Goal: Task Accomplishment & Management: Manage account settings

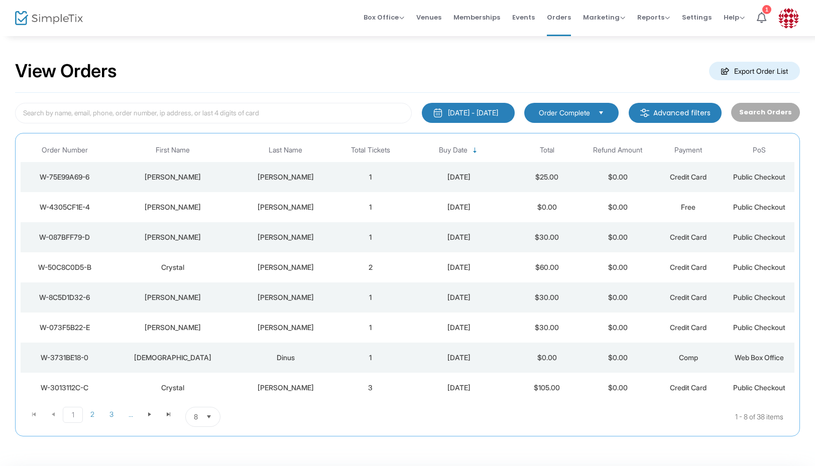
scroll to position [3, 0]
click at [291, 236] on div "[PERSON_NAME]" at bounding box center [285, 237] width 94 height 10
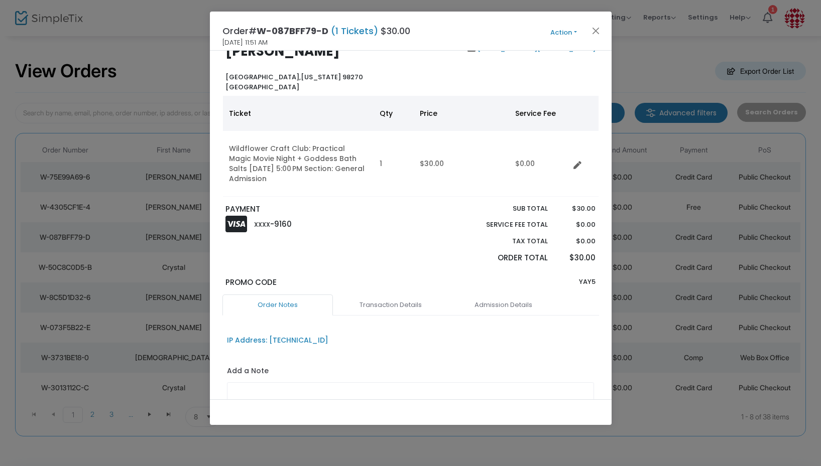
scroll to position [51, 0]
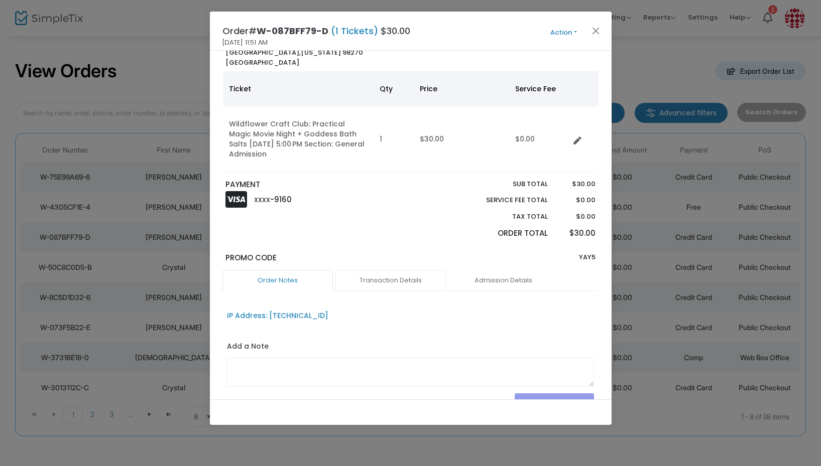
click at [389, 277] on link "Transaction Details" at bounding box center [390, 280] width 110 height 21
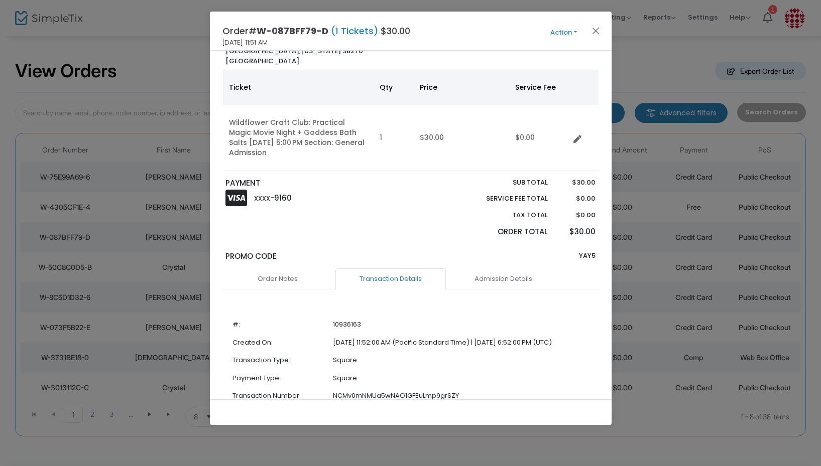
scroll to position [0, 0]
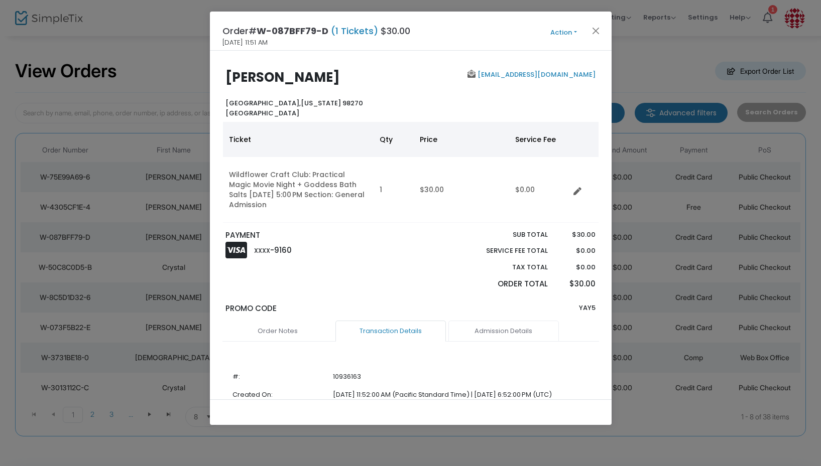
click at [471, 325] on link "Admission Details" at bounding box center [503, 331] width 110 height 21
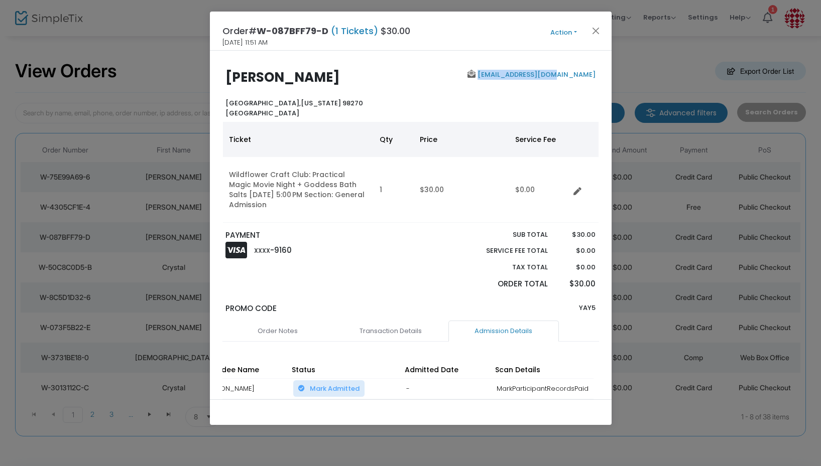
drag, startPoint x: 592, startPoint y: 74, endPoint x: 517, endPoint y: 75, distance: 75.3
click at [517, 75] on div "daniz19@comcast.net" at bounding box center [506, 94] width 190 height 48
copy link "daniz19@comcast.net"
drag, startPoint x: 597, startPoint y: 33, endPoint x: 461, endPoint y: 1, distance: 139.7
click at [596, 32] on button "Close" at bounding box center [595, 30] width 13 height 13
